Goal: Task Accomplishment & Management: Manage account settings

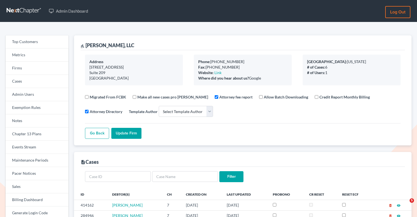
select select
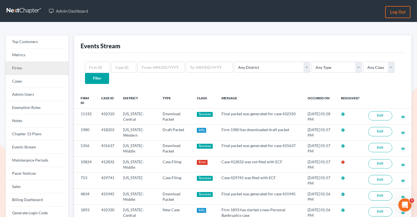
click at [45, 71] on link "Firms" at bounding box center [36, 68] width 63 height 13
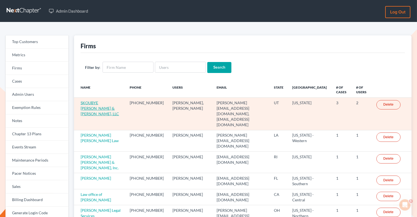
click at [98, 107] on link "SKOUBYE [PERSON_NAME] & [PERSON_NAME], LLC" at bounding box center [100, 108] width 38 height 16
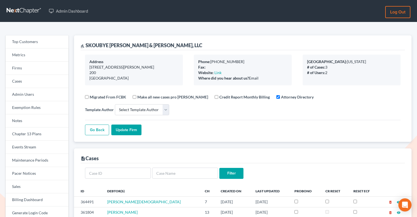
select select
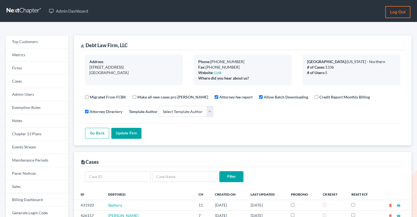
select select
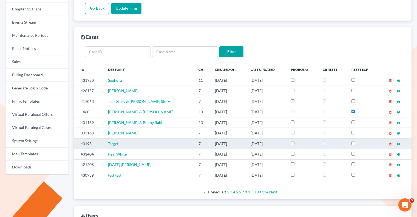
scroll to position [133, 0]
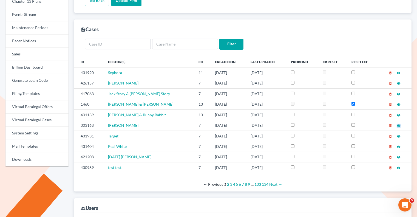
click at [227, 182] on link "2" at bounding box center [228, 184] width 2 height 5
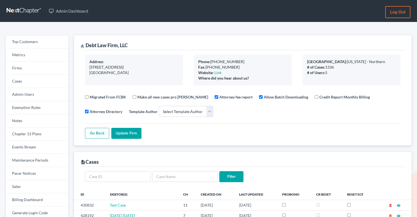
select select
